Goal: Navigation & Orientation: Find specific page/section

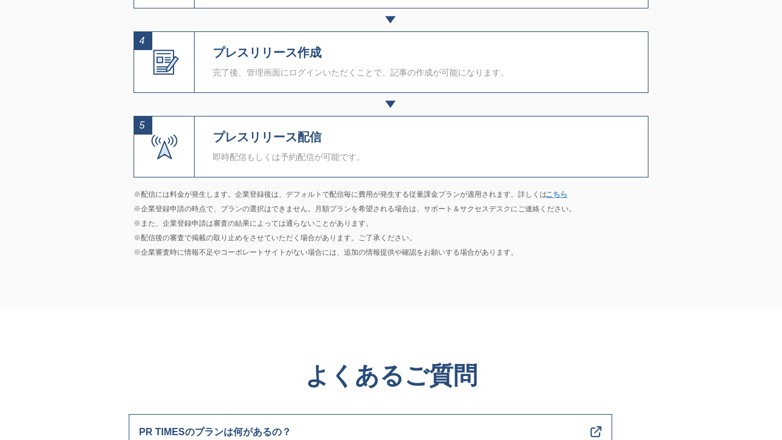
scroll to position [5157, 0]
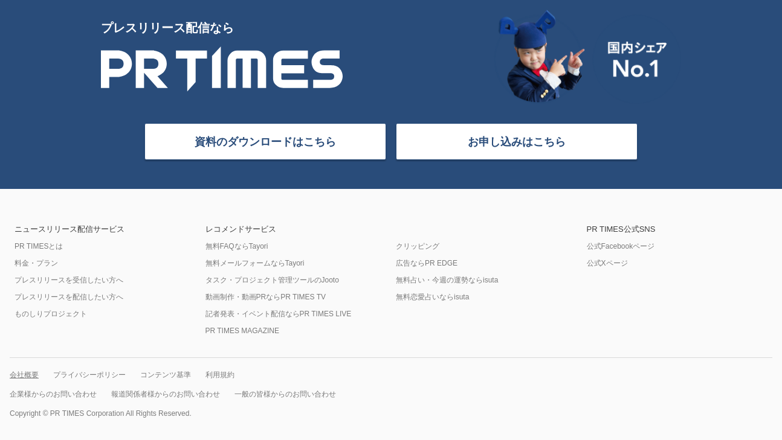
click at [22, 375] on link "会社概要" at bounding box center [24, 375] width 29 height 10
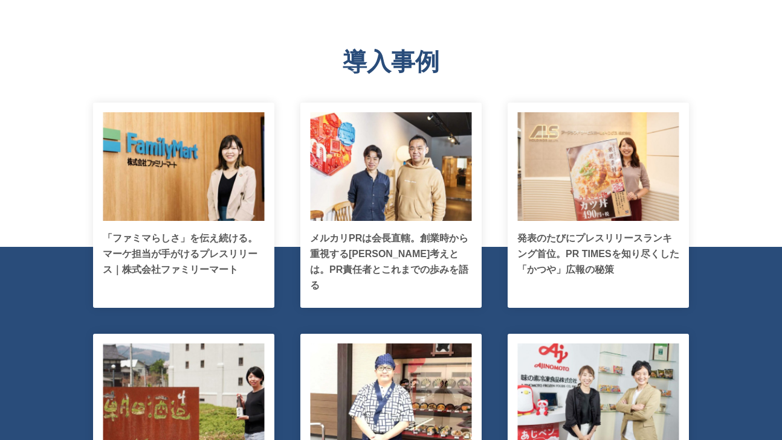
scroll to position [2306, 0]
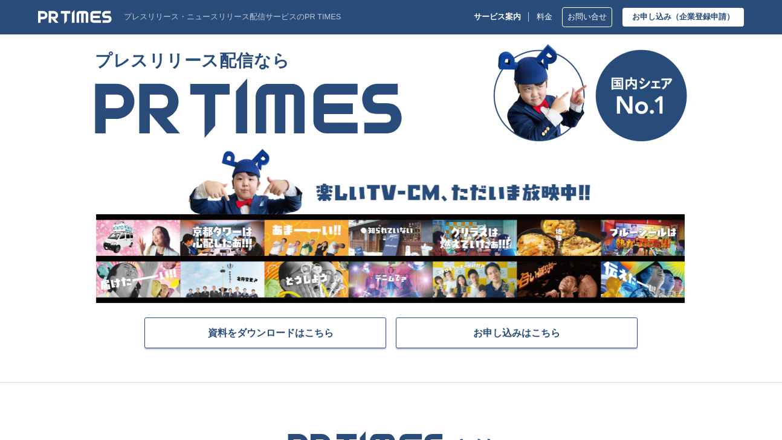
click at [487, 22] on div "サービス案内 料金 お問い合せ お申し込み （企業登録申請）" at bounding box center [609, 17] width 270 height 20
click at [496, 16] on p "サービス案内" at bounding box center [497, 17] width 47 height 9
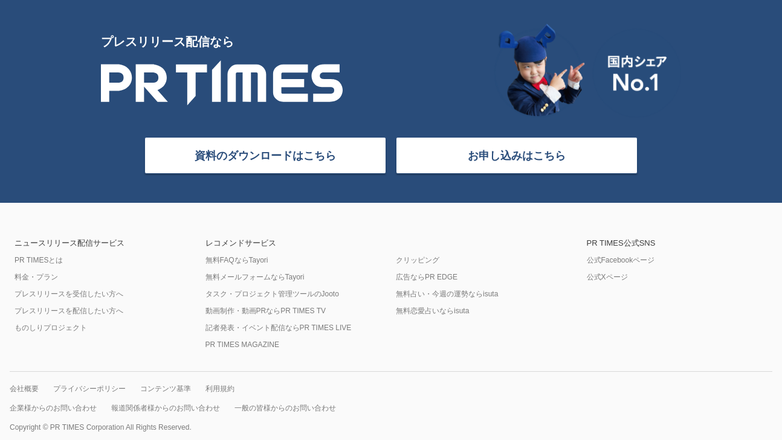
scroll to position [5157, 0]
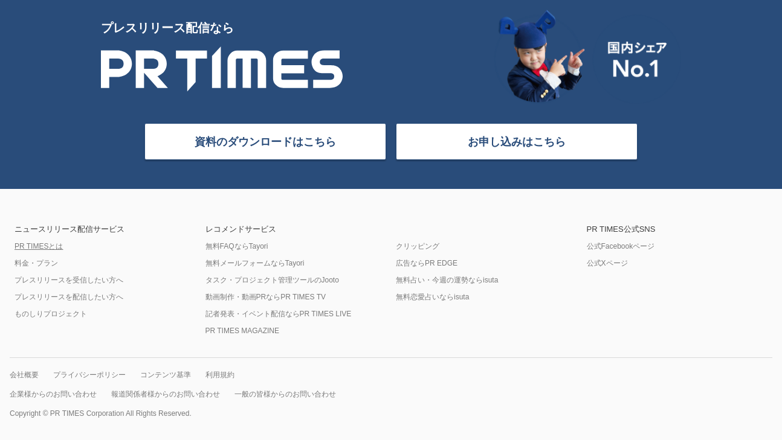
click at [46, 246] on link "PR TIMESとは" at bounding box center [38, 247] width 48 height 10
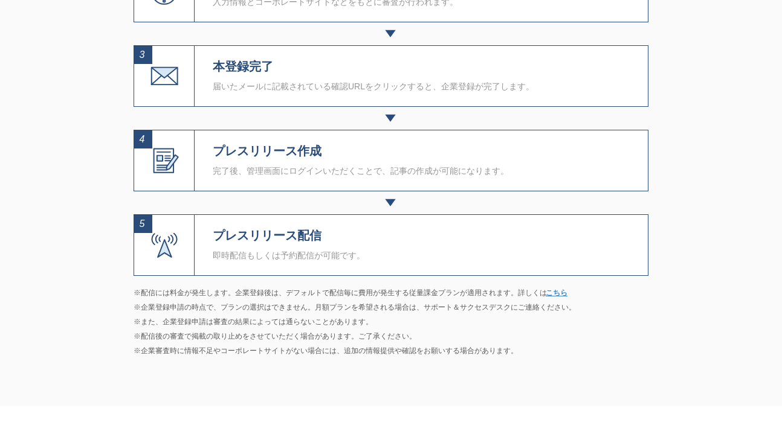
scroll to position [4379, 0]
